Goal: Communication & Community: Answer question/provide support

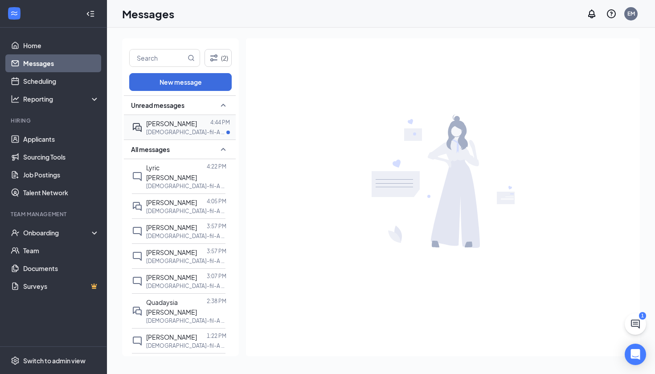
click at [195, 130] on p "[DEMOGRAPHIC_DATA]-fil-A Candlers Crossing Sunshine Shift Team Member at [GEOGR…" at bounding box center [186, 132] width 80 height 8
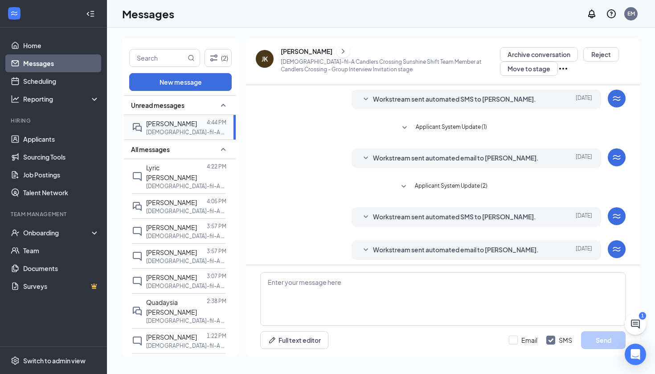
scroll to position [52, 0]
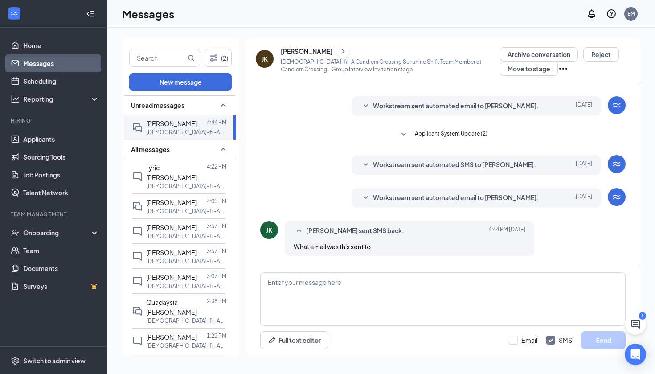
click at [49, 61] on link "Messages" at bounding box center [61, 63] width 76 height 18
click at [164, 207] on p "[DEMOGRAPHIC_DATA]-fil-A Wards Road Team Member at [GEOGRAPHIC_DATA]" at bounding box center [186, 211] width 80 height 8
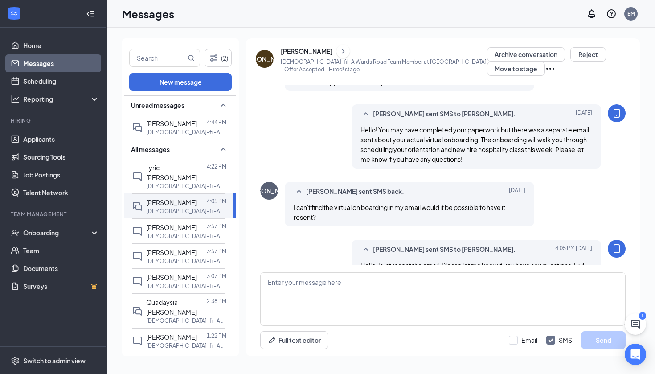
scroll to position [320, 0]
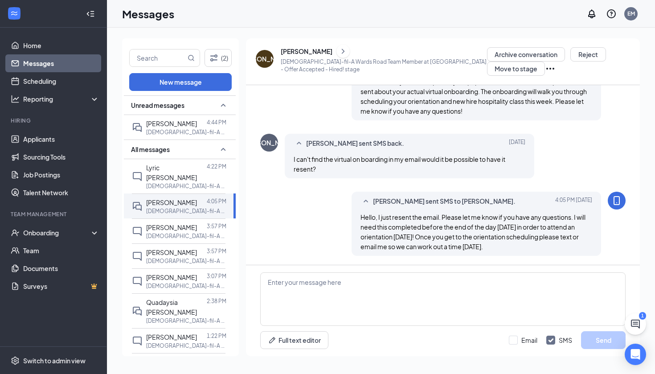
click at [338, 50] on icon "ChevronRight" at bounding box center [342, 51] width 9 height 11
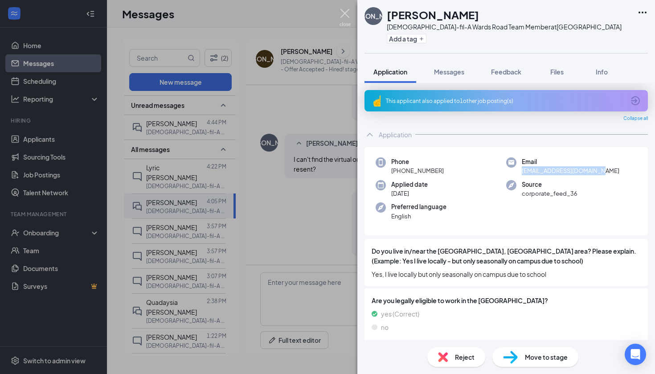
click at [343, 11] on img at bounding box center [344, 17] width 11 height 17
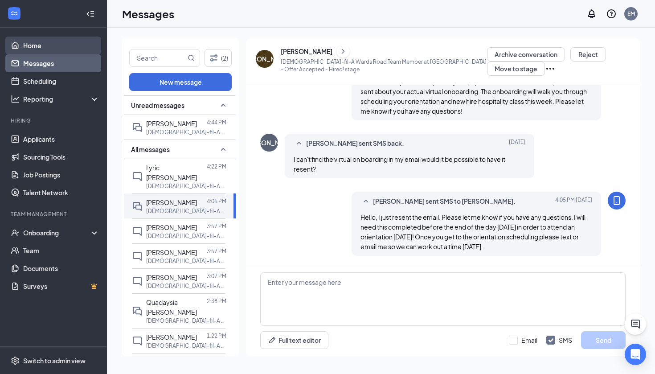
click at [41, 48] on link "Home" at bounding box center [61, 46] width 76 height 18
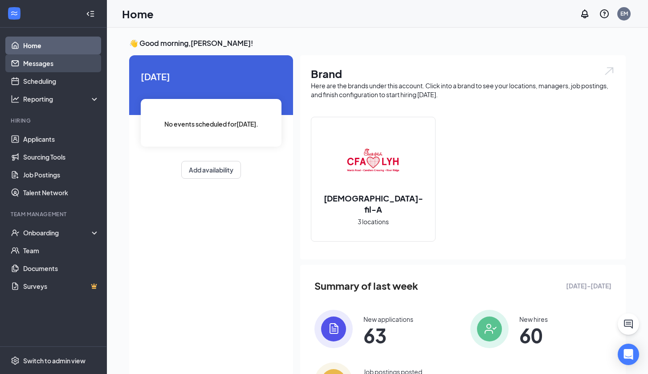
click at [57, 61] on link "Messages" at bounding box center [61, 63] width 76 height 18
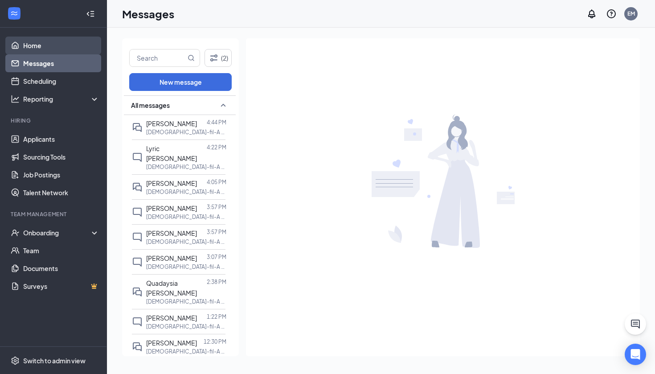
click at [57, 47] on link "Home" at bounding box center [61, 46] width 76 height 18
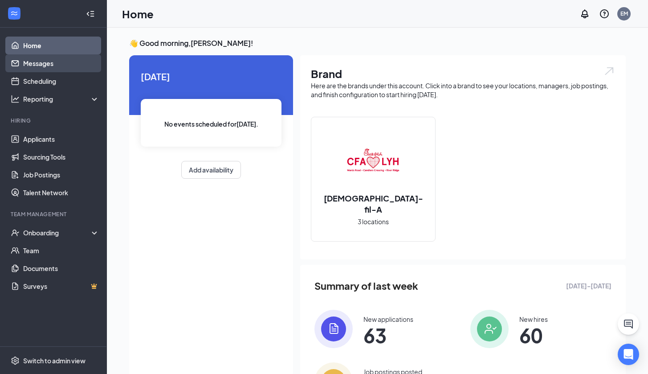
click at [47, 66] on link "Messages" at bounding box center [61, 63] width 76 height 18
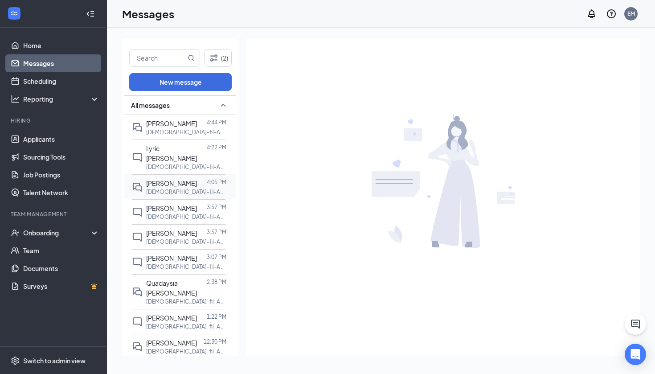
click at [166, 188] on p "[DEMOGRAPHIC_DATA]-fil-A Wards Road Team Member at [GEOGRAPHIC_DATA]" at bounding box center [186, 192] width 80 height 8
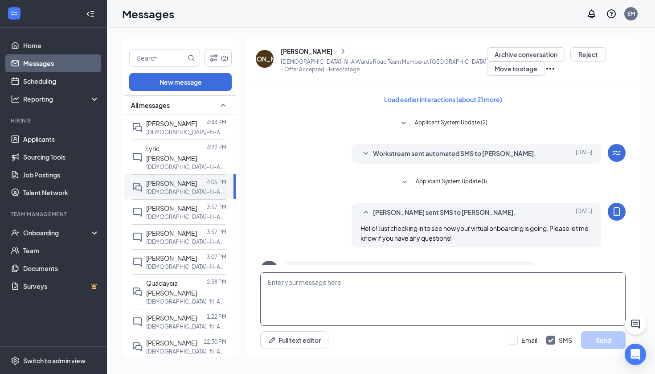
scroll to position [320, 0]
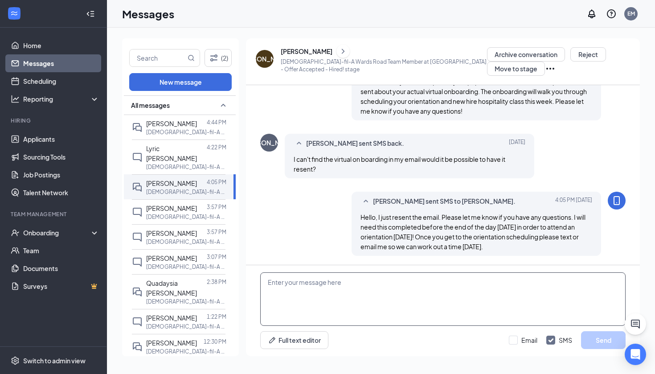
click at [509, 317] on textarea at bounding box center [442, 298] width 365 height 53
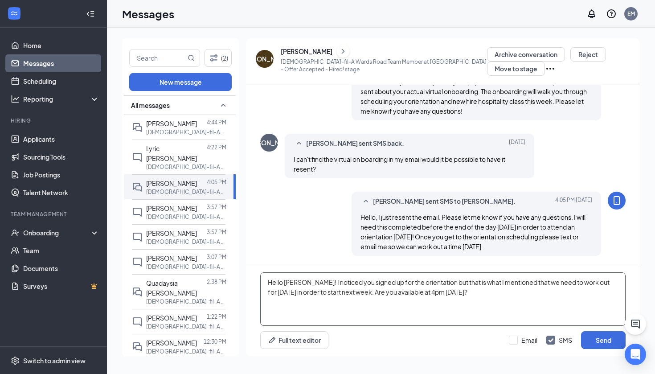
click at [403, 281] on textarea "Hello [PERSON_NAME]! I noticed you signed up for the orientation but that is wh…" at bounding box center [442, 298] width 365 height 53
type textarea "Hello [PERSON_NAME]! I noticed you signed up for a new hire orientation but tha…"
click at [602, 342] on button "Send" at bounding box center [603, 340] width 45 height 18
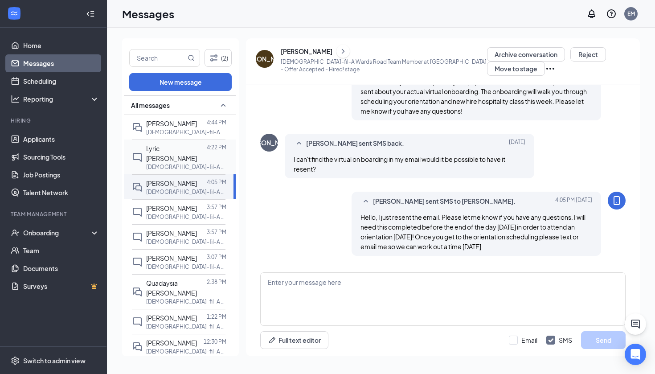
scroll to position [388, 0]
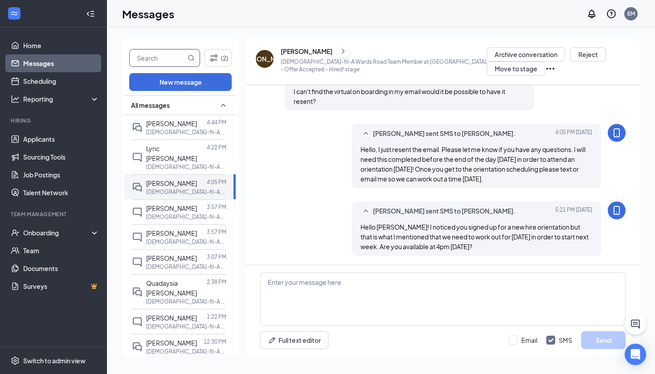
click at [164, 55] on input "text" at bounding box center [158, 57] width 56 height 17
type input "[PERSON_NAME]"
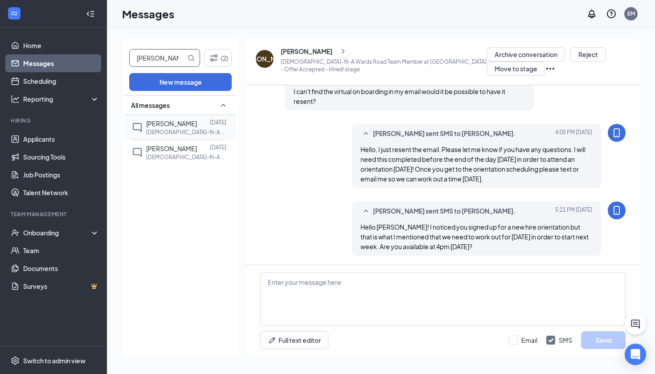
click at [164, 123] on span "[PERSON_NAME]" at bounding box center [171, 123] width 51 height 8
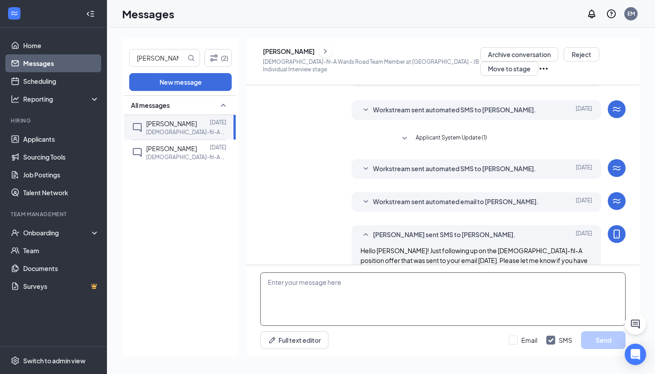
scroll to position [184, 0]
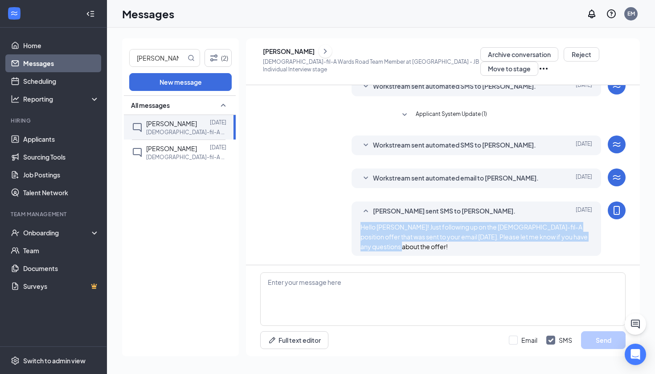
drag, startPoint x: 400, startPoint y: 244, endPoint x: 354, endPoint y: 227, distance: 49.2
click at [354, 227] on div "[PERSON_NAME] sent SMS to [PERSON_NAME]. [DATE] Hello [PERSON_NAME]! Just follo…" at bounding box center [475, 228] width 249 height 54
copy span "Hello [PERSON_NAME]! Just following up on the [DEMOGRAPHIC_DATA]-fil-A position…"
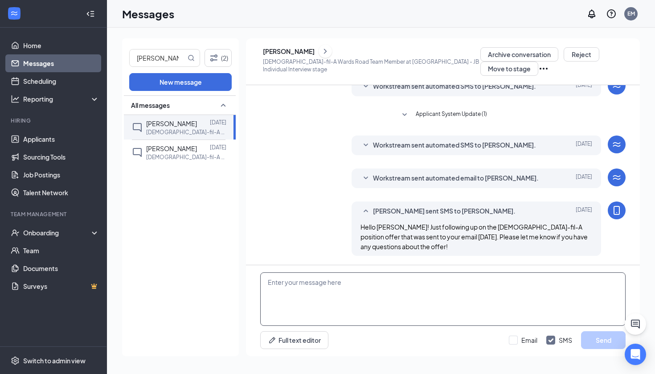
click at [387, 285] on textarea at bounding box center [442, 298] width 365 height 53
paste textarea "Hello [PERSON_NAME]! Just following up on the [DEMOGRAPHIC_DATA]-fil-A position…"
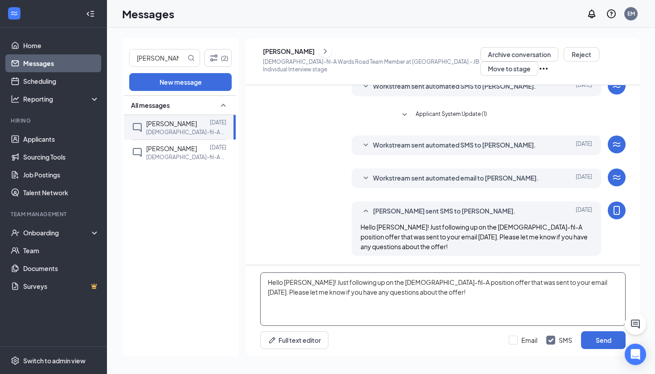
click at [561, 281] on textarea "Hello [PERSON_NAME]! Just following up on the [DEMOGRAPHIC_DATA]-fil-A position…" at bounding box center [442, 298] width 365 height 53
type textarea "Hello [PERSON_NAME]! Just following up on the [DEMOGRAPHIC_DATA]-fil-A position…"
click at [591, 342] on button "Send" at bounding box center [603, 340] width 45 height 18
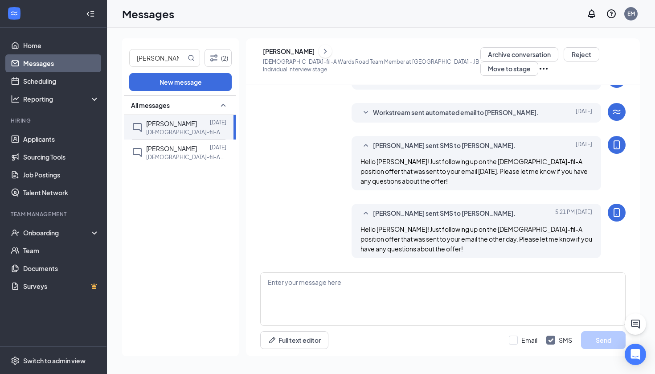
scroll to position [252, 0]
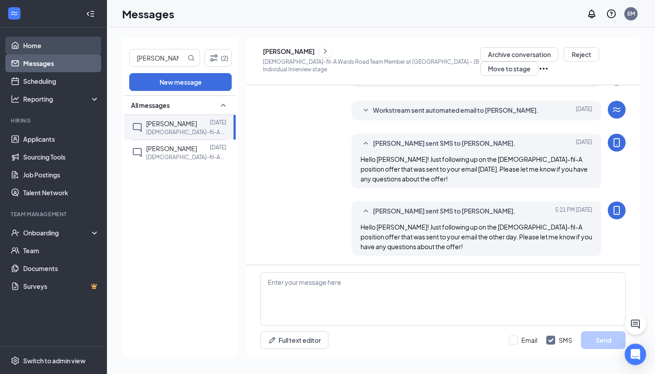
click at [57, 52] on link "Home" at bounding box center [61, 46] width 76 height 18
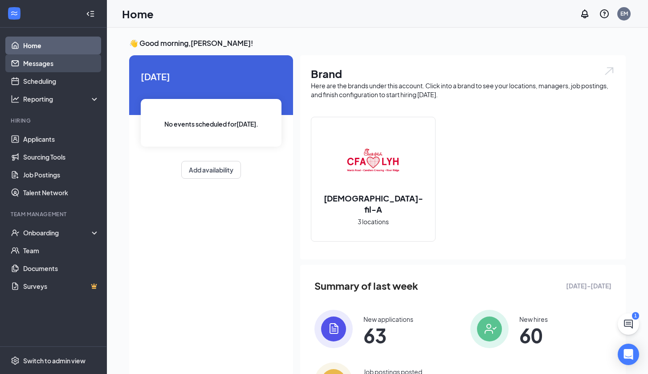
click at [84, 65] on link "Messages" at bounding box center [61, 63] width 76 height 18
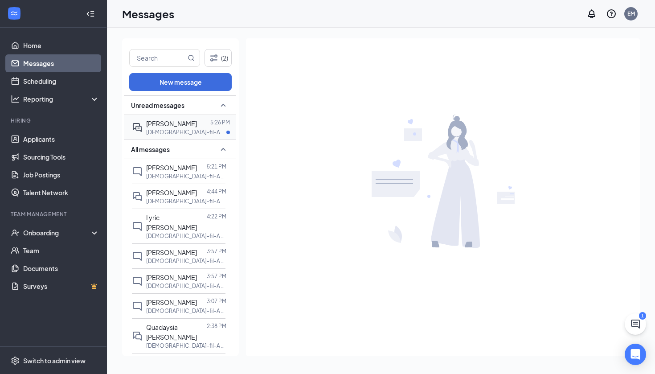
click at [163, 122] on span "[PERSON_NAME]" at bounding box center [171, 123] width 51 height 8
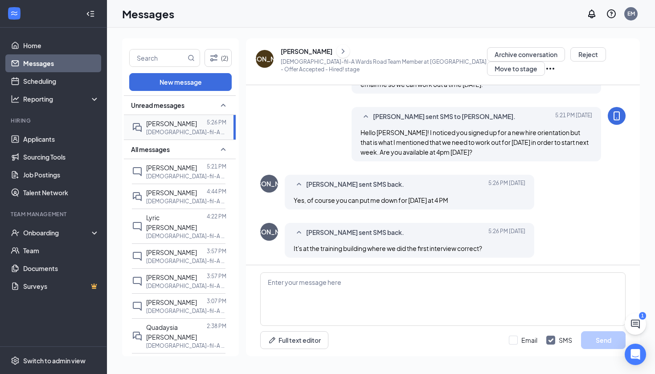
scroll to position [425, 0]
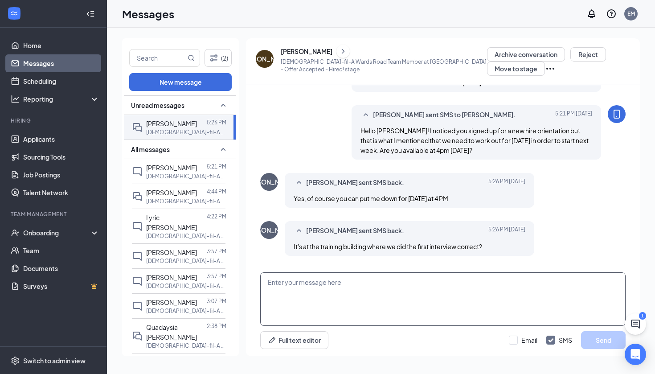
click at [344, 294] on textarea at bounding box center [442, 298] width 365 height 53
click at [270, 282] on textarea "Yes sir, I will send out a message on Slack [DATE] with all of the reminder inf…" at bounding box center [442, 298] width 365 height 53
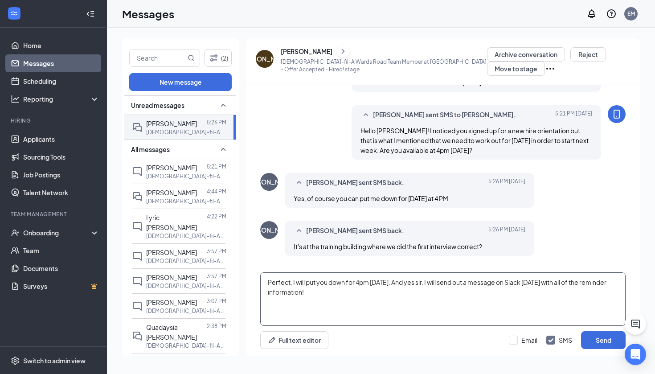
click at [334, 299] on textarea "Perfect, I will put you down for 4pm [DATE]. And yes sir, I will send out a mes…" at bounding box center [442, 298] width 365 height 53
type textarea "Perfect, I will put you down for 4pm [DATE]. And yes sir, I will send out a mes…"
click at [602, 340] on button "Send" at bounding box center [603, 340] width 45 height 18
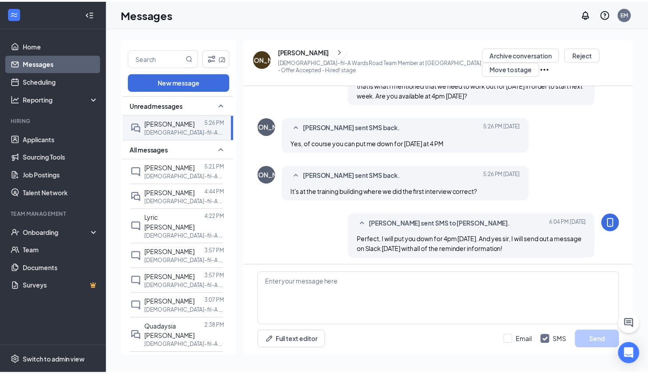
scroll to position [483, 0]
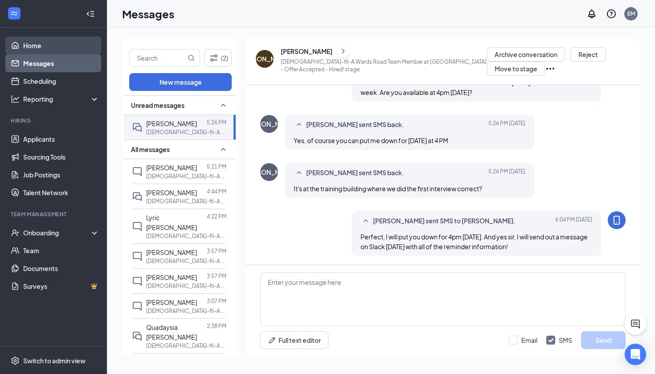
click at [66, 50] on link "Home" at bounding box center [61, 46] width 76 height 18
